Goal: Find specific page/section

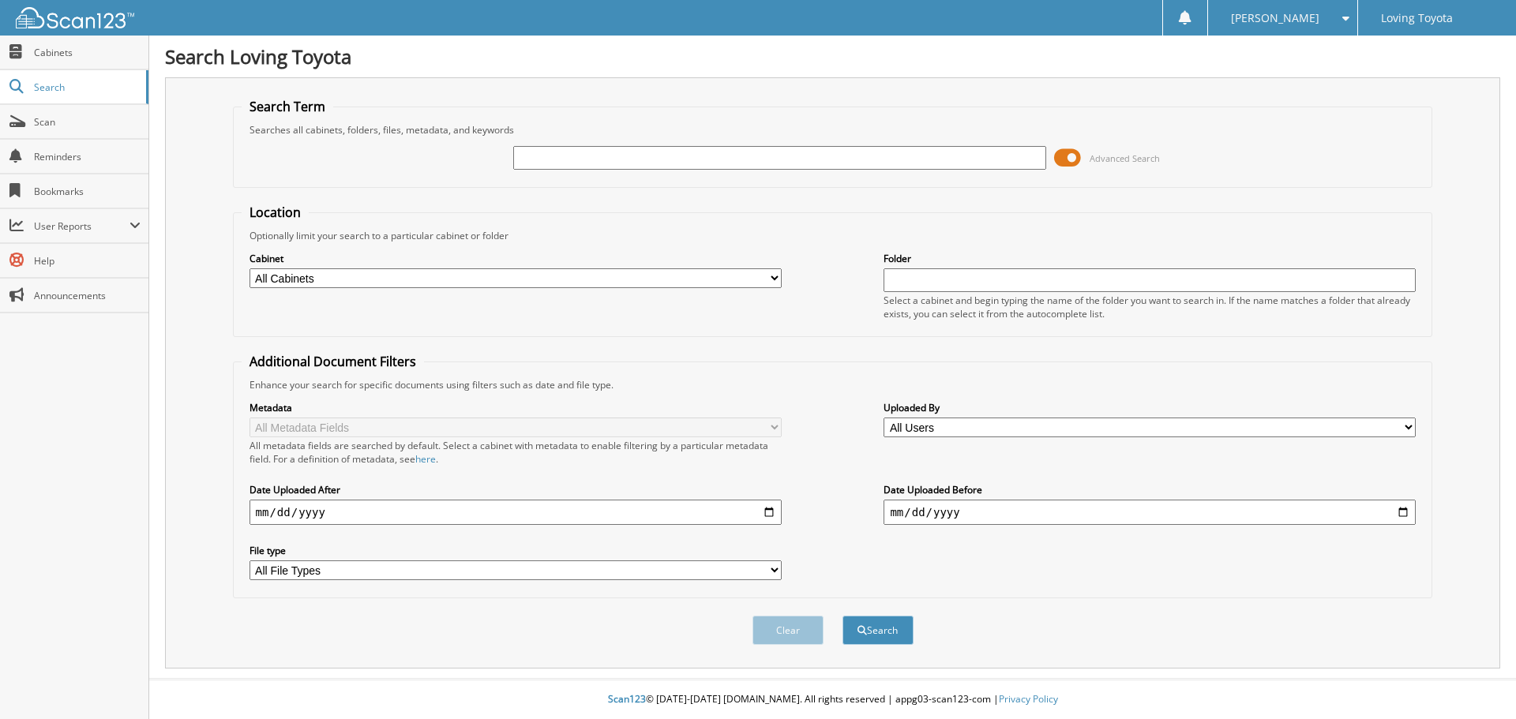
click at [538, 158] on input "text" at bounding box center [779, 158] width 532 height 24
click at [556, 153] on input "text" at bounding box center [779, 158] width 532 height 24
type input "356291"
click at [843, 616] on button "Search" at bounding box center [878, 630] width 71 height 29
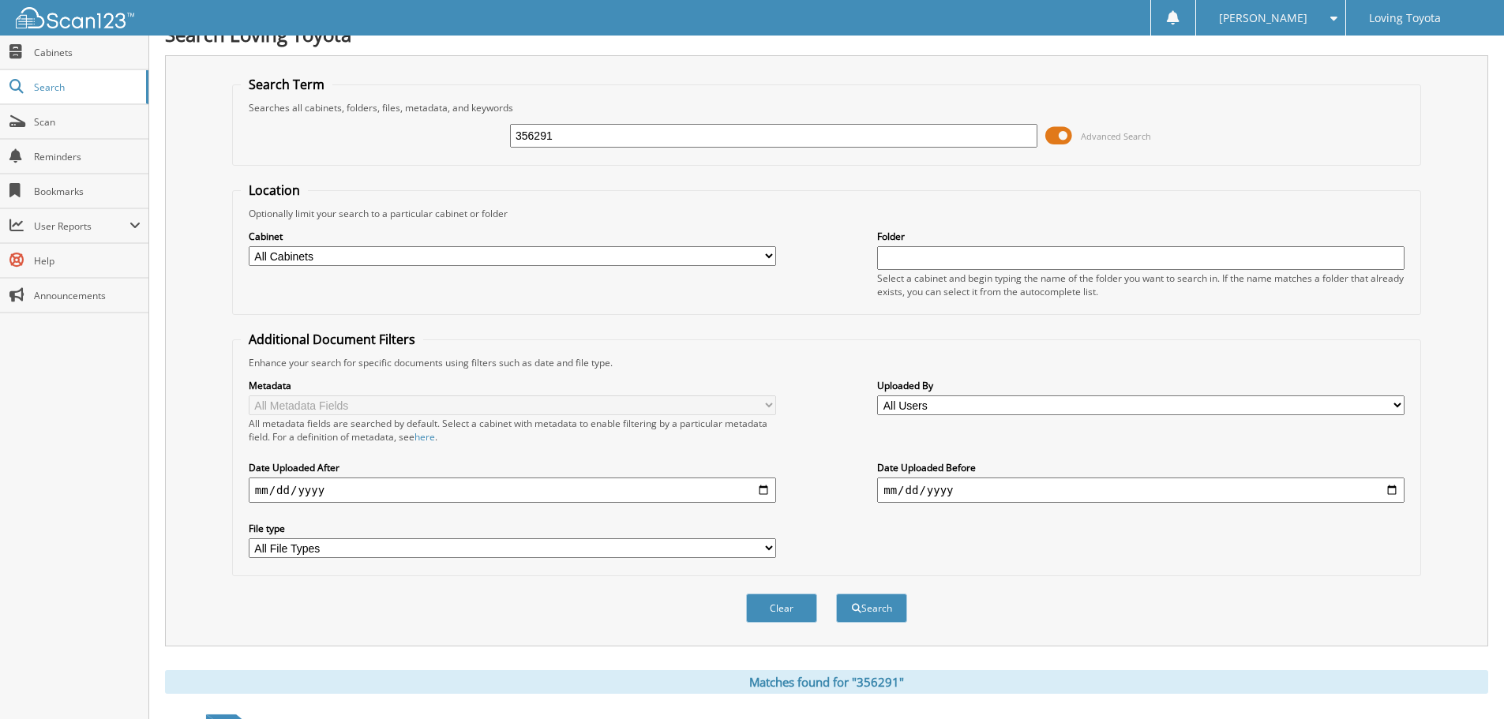
scroll to position [225, 0]
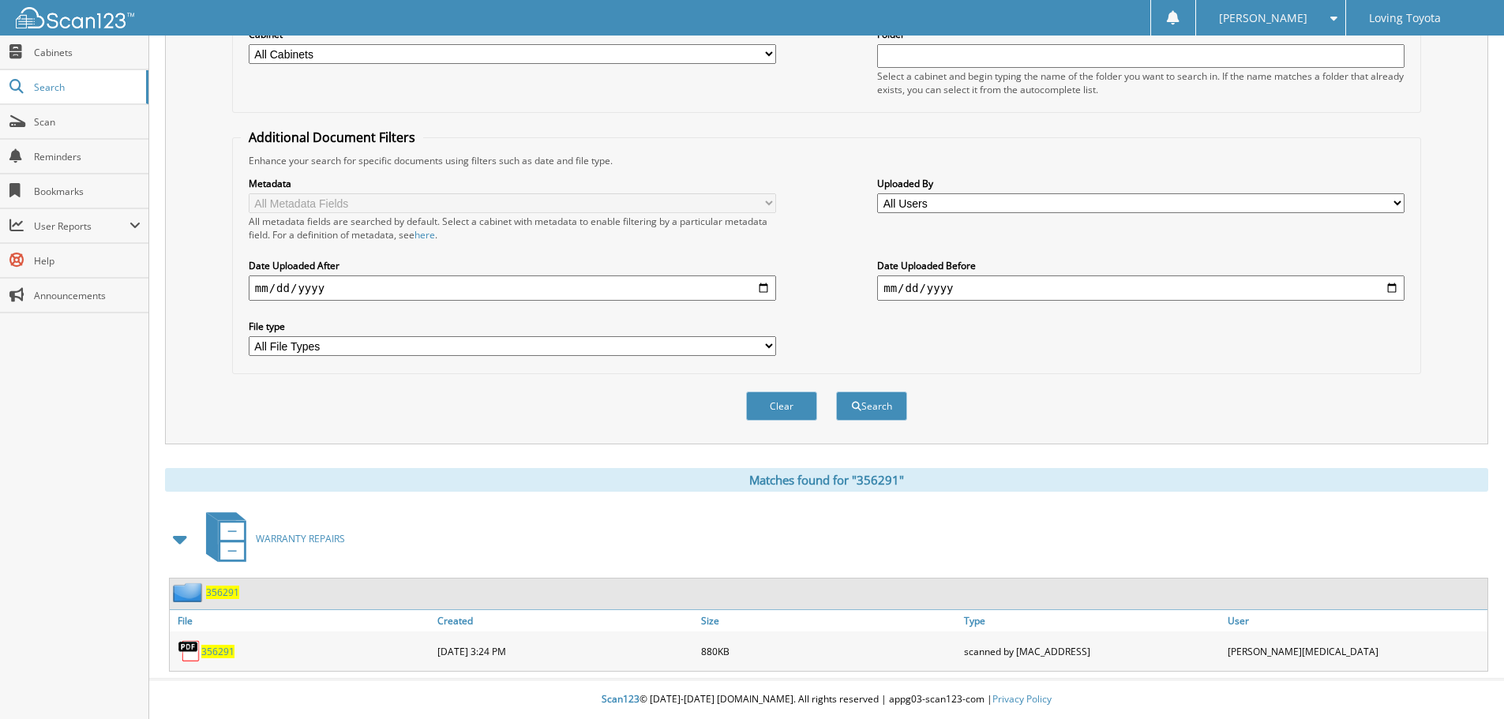
click at [226, 646] on span "356291" at bounding box center [217, 651] width 33 height 13
